Goal: Task Accomplishment & Management: Manage account settings

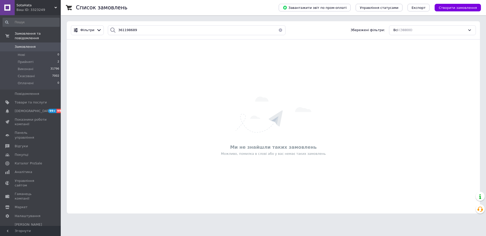
drag, startPoint x: 30, startPoint y: 3, endPoint x: 31, endPoint y: 6, distance: 3.5
click at [30, 4] on span "SotaHata" at bounding box center [35, 5] width 38 height 5
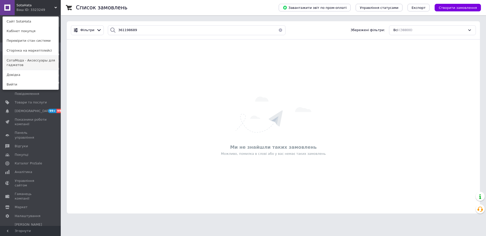
click at [30, 62] on link "СотаМода - Аксессуары для гаджетов" at bounding box center [31, 63] width 56 height 14
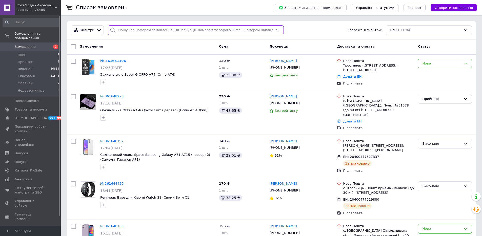
click at [150, 32] on input "search" at bounding box center [196, 30] width 176 height 10
paste input "361198689"
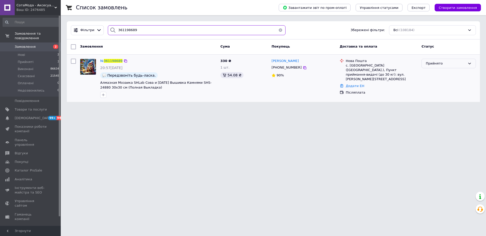
type input "361198689"
click at [465, 65] on div "Прийнято" at bounding box center [446, 63] width 40 height 5
click at [445, 83] on li "Скасовано" at bounding box center [449, 83] width 54 height 9
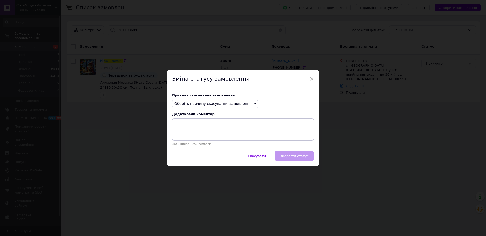
click at [228, 105] on span "Оберіть причину скасування замовлення" at bounding box center [212, 104] width 77 height 4
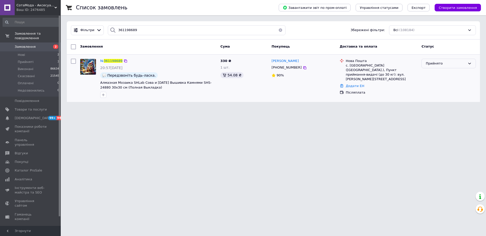
click at [438, 66] on div "Прийнято" at bounding box center [446, 63] width 40 height 5
click at [439, 83] on li "Скасовано" at bounding box center [449, 83] width 54 height 9
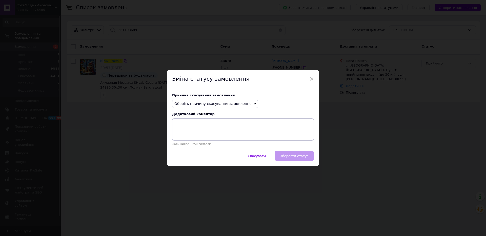
click at [224, 104] on span "Оберіть причину скасування замовлення" at bounding box center [212, 104] width 77 height 4
click at [184, 155] on li "Інше" at bounding box center [215, 156] width 86 height 7
click at [203, 131] on textarea at bounding box center [243, 130] width 142 height 22
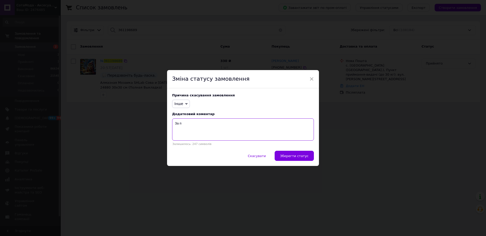
type textarea "За по"
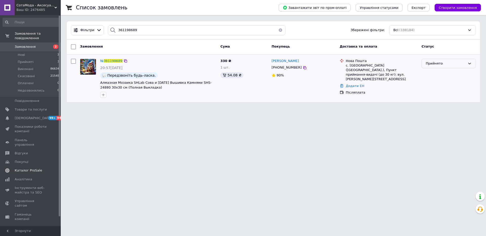
click at [17, 168] on span "Каталог ProSale" at bounding box center [28, 170] width 27 height 5
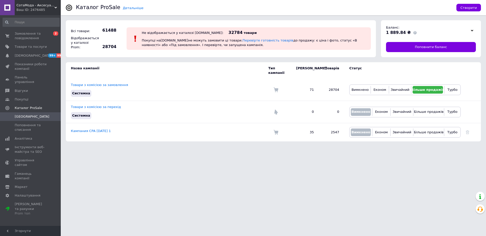
click at [25, 11] on div "Ваш ID: 2476485" at bounding box center [38, 10] width 44 height 5
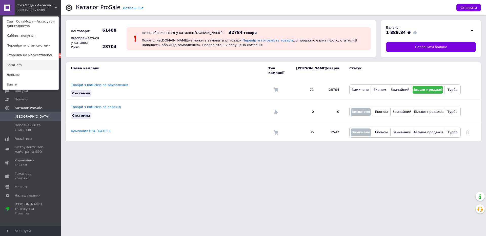
click at [21, 65] on link "SotaHata" at bounding box center [31, 65] width 56 height 10
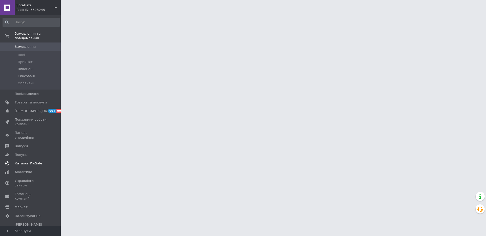
click at [20, 161] on span "Каталог ProSale" at bounding box center [28, 163] width 27 height 5
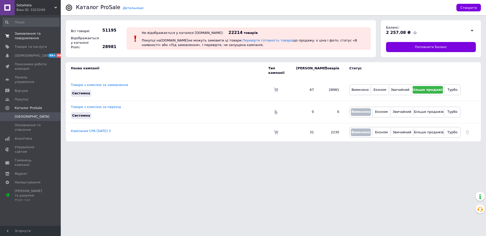
click at [31, 34] on span "Замовлення та повідомлення" at bounding box center [31, 35] width 32 height 9
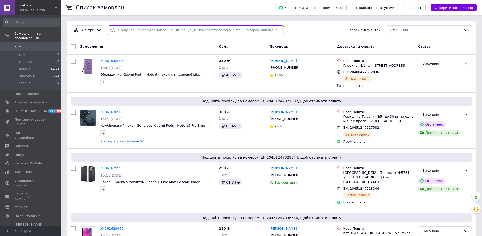
click at [144, 33] on input "search" at bounding box center [196, 30] width 176 height 10
paste input "361629940"
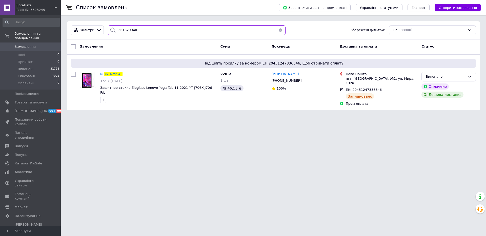
type input "361629940"
click at [446, 78] on div "Виконано" at bounding box center [446, 76] width 40 height 5
click at [427, 97] on li "Скасовано" at bounding box center [449, 96] width 54 height 9
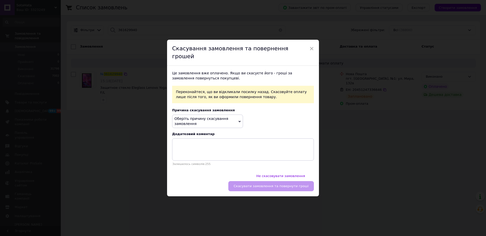
click at [208, 120] on span "Оберіть причину скасування замовлення" at bounding box center [201, 121] width 54 height 9
click at [199, 141] on li "Немає різновиду товару" at bounding box center [207, 140] width 70 height 7
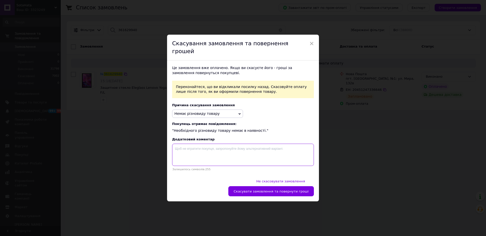
drag, startPoint x: 201, startPoint y: 152, endPoint x: 215, endPoint y: 138, distance: 19.2
click at [201, 152] on textarea at bounding box center [243, 155] width 142 height 22
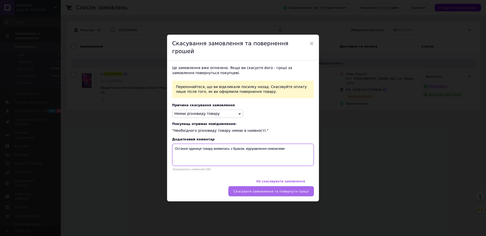
type textarea "Остання одиниця товару виявилась з браком, відправлення неможливе"
click at [271, 190] on span "Скасувати замовлення та повернути гроші" at bounding box center [271, 192] width 75 height 4
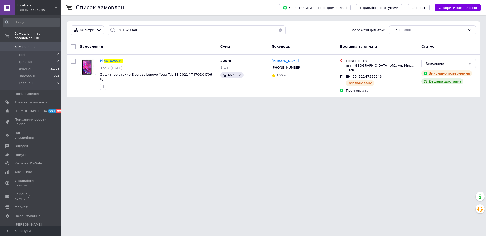
click at [113, 61] on span "361629940" at bounding box center [113, 61] width 19 height 4
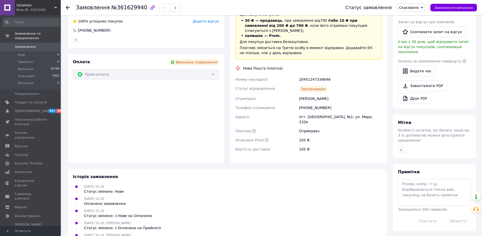
scroll to position [222, 0]
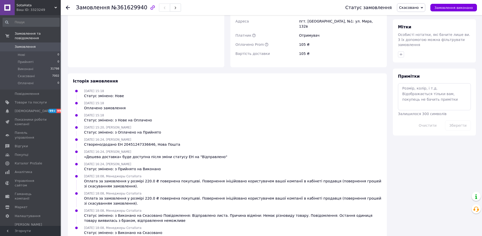
click at [68, 8] on icon at bounding box center [68, 8] width 4 height 4
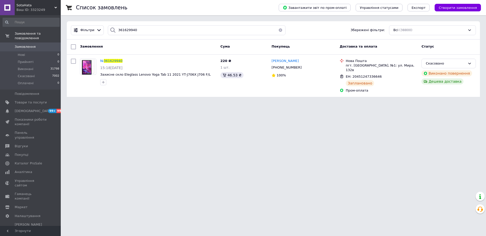
click at [29, 5] on span "SotaHata" at bounding box center [35, 5] width 38 height 5
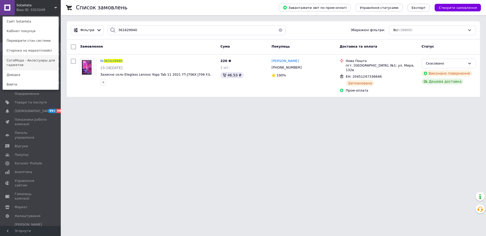
click at [30, 64] on link "СотаМода - Аксессуары для гаджетов" at bounding box center [31, 63] width 56 height 14
